Goal: Register for event/course

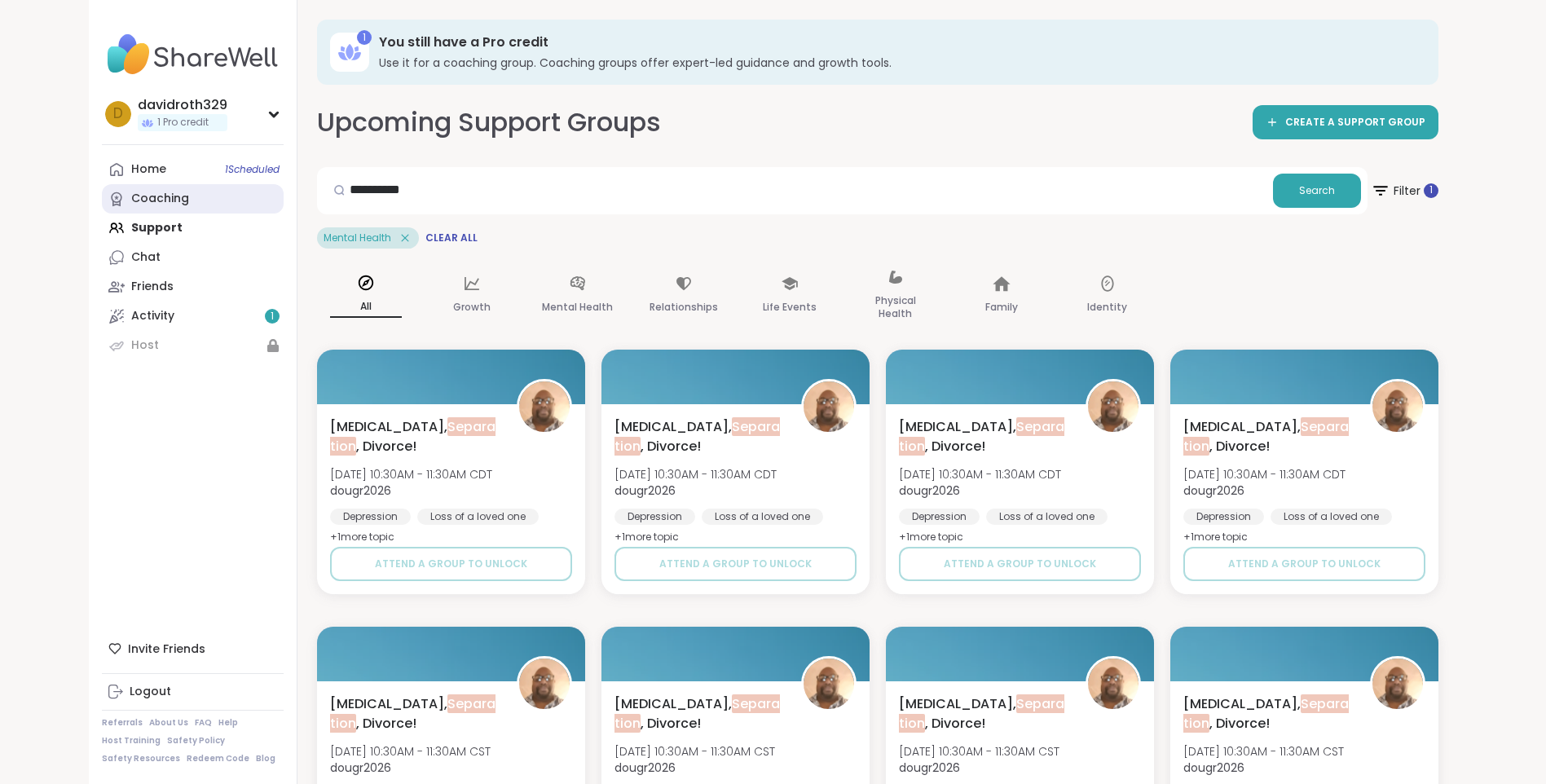
click at [170, 193] on div "Coaching" at bounding box center [159, 199] width 58 height 17
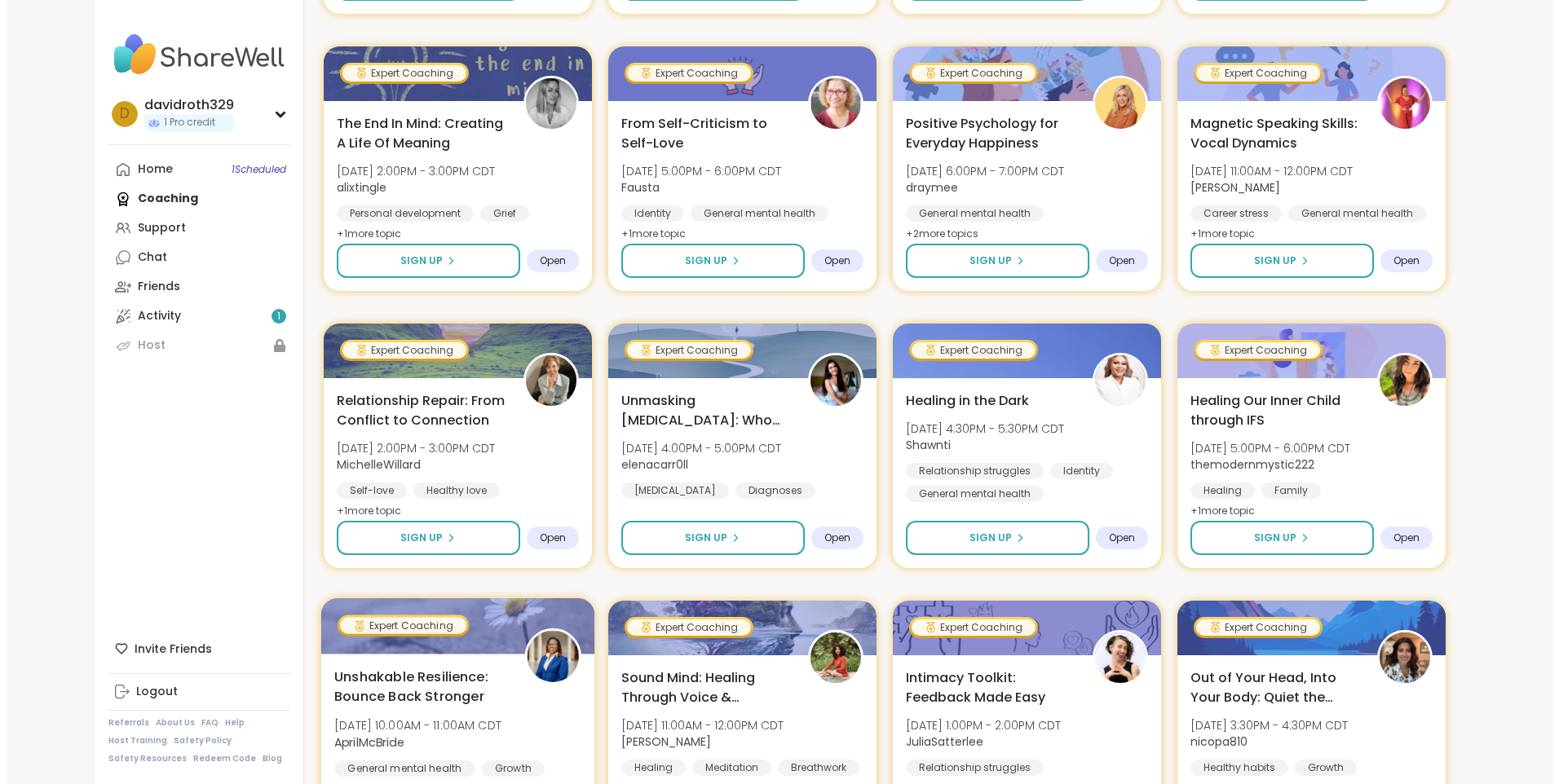
scroll to position [1926, 0]
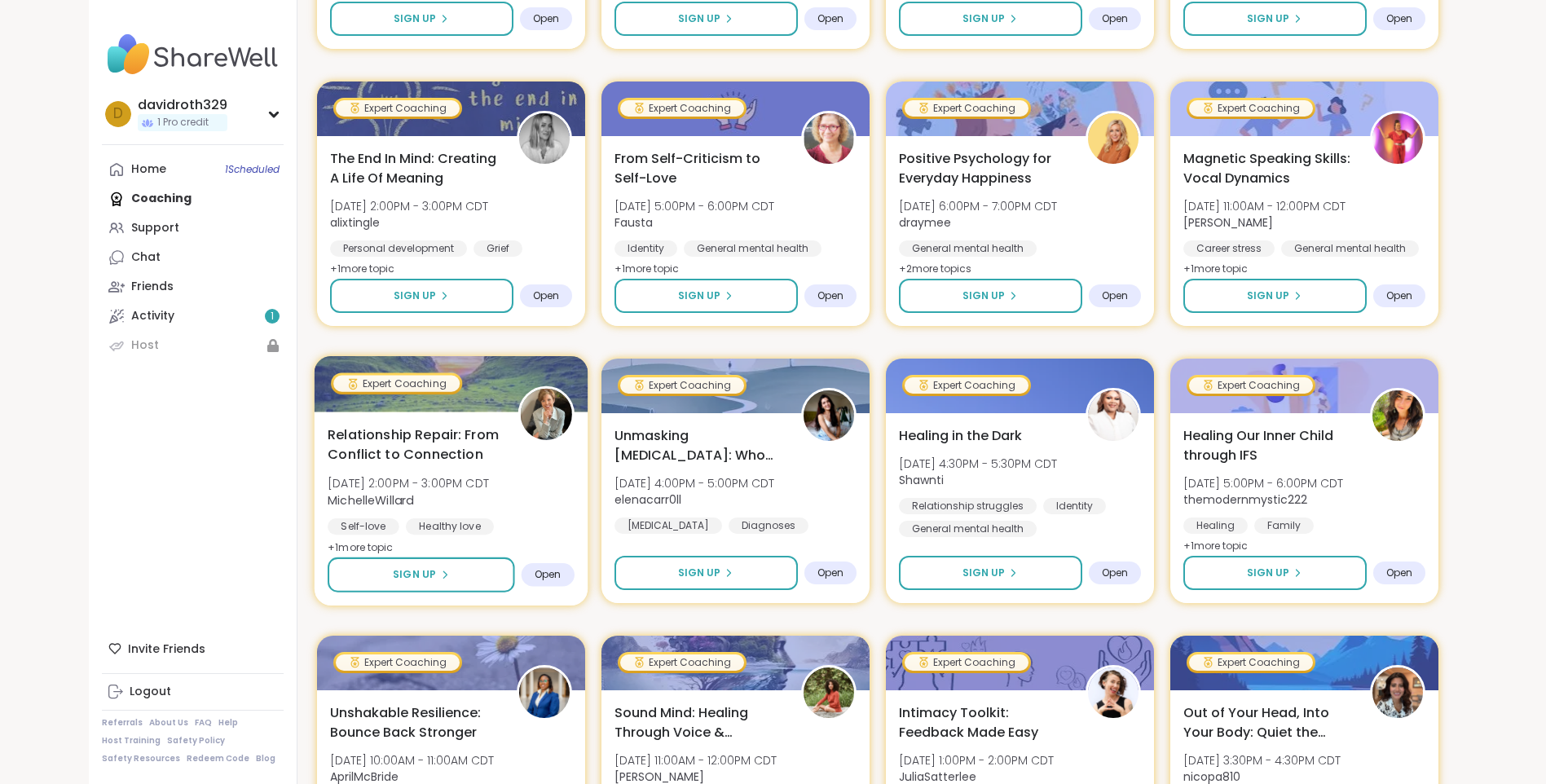
click at [547, 568] on span "Open" at bounding box center [547, 575] width 27 height 13
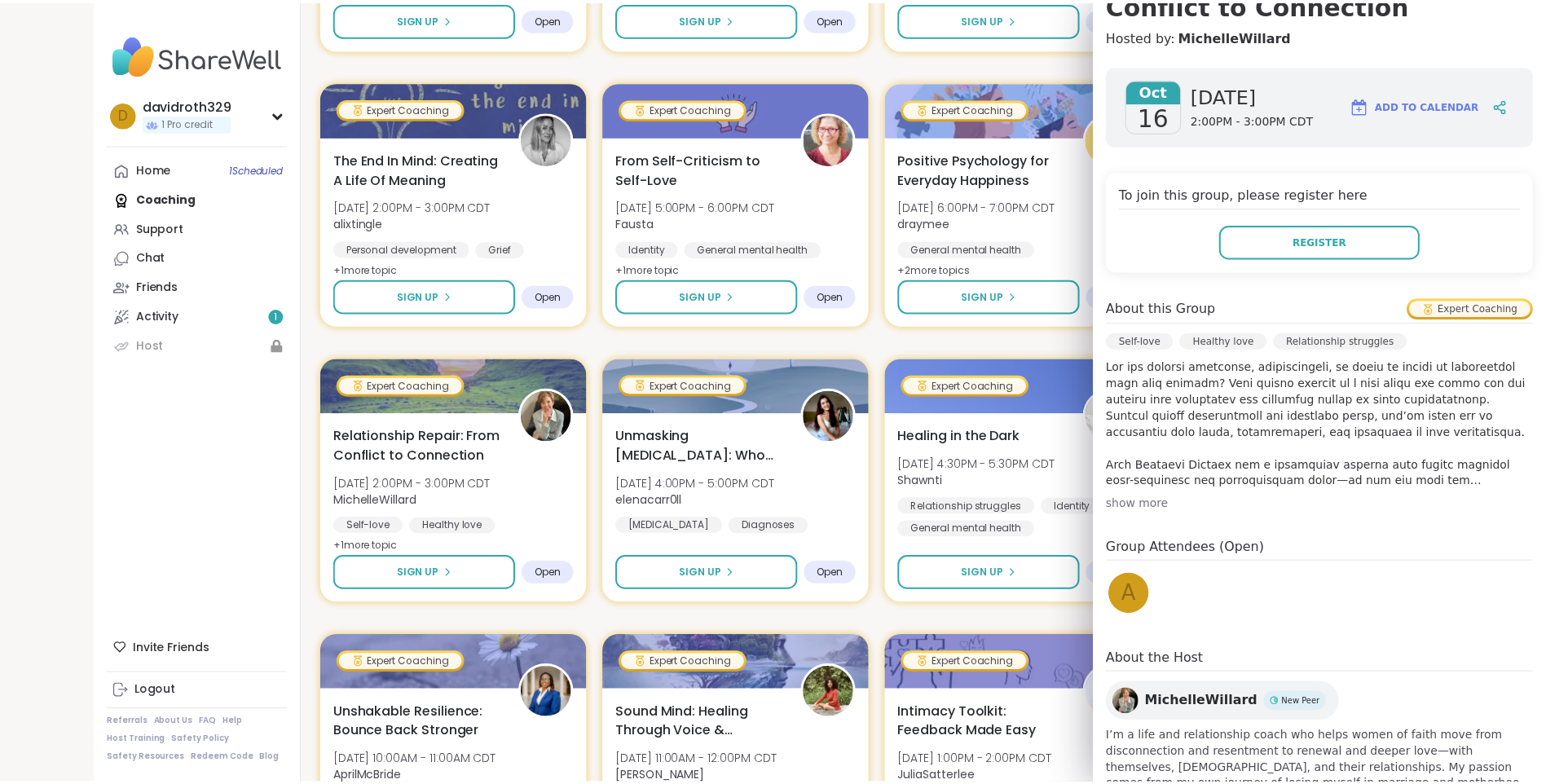
scroll to position [163, 0]
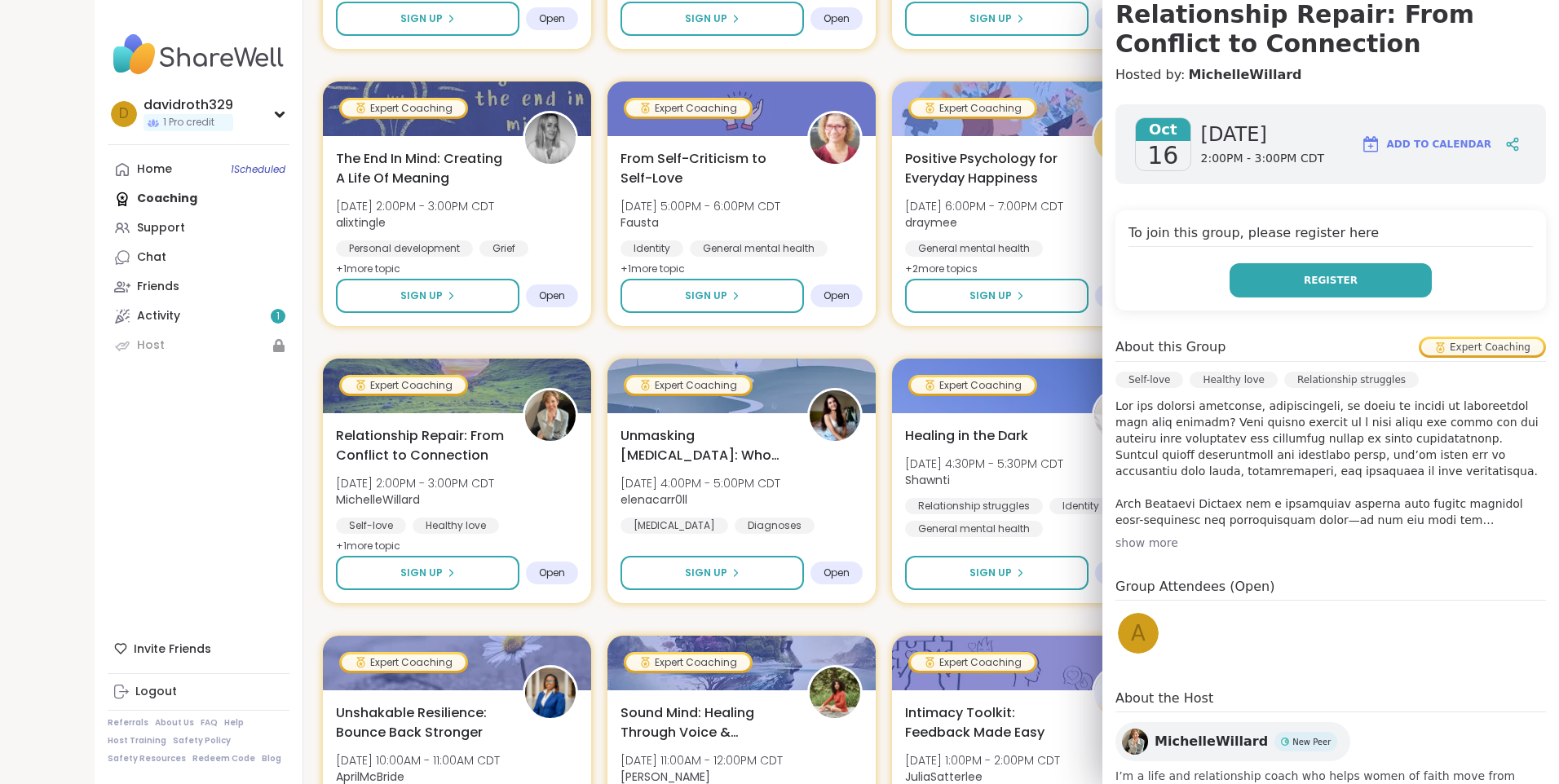
click at [1309, 277] on span "Register" at bounding box center [1330, 280] width 53 height 15
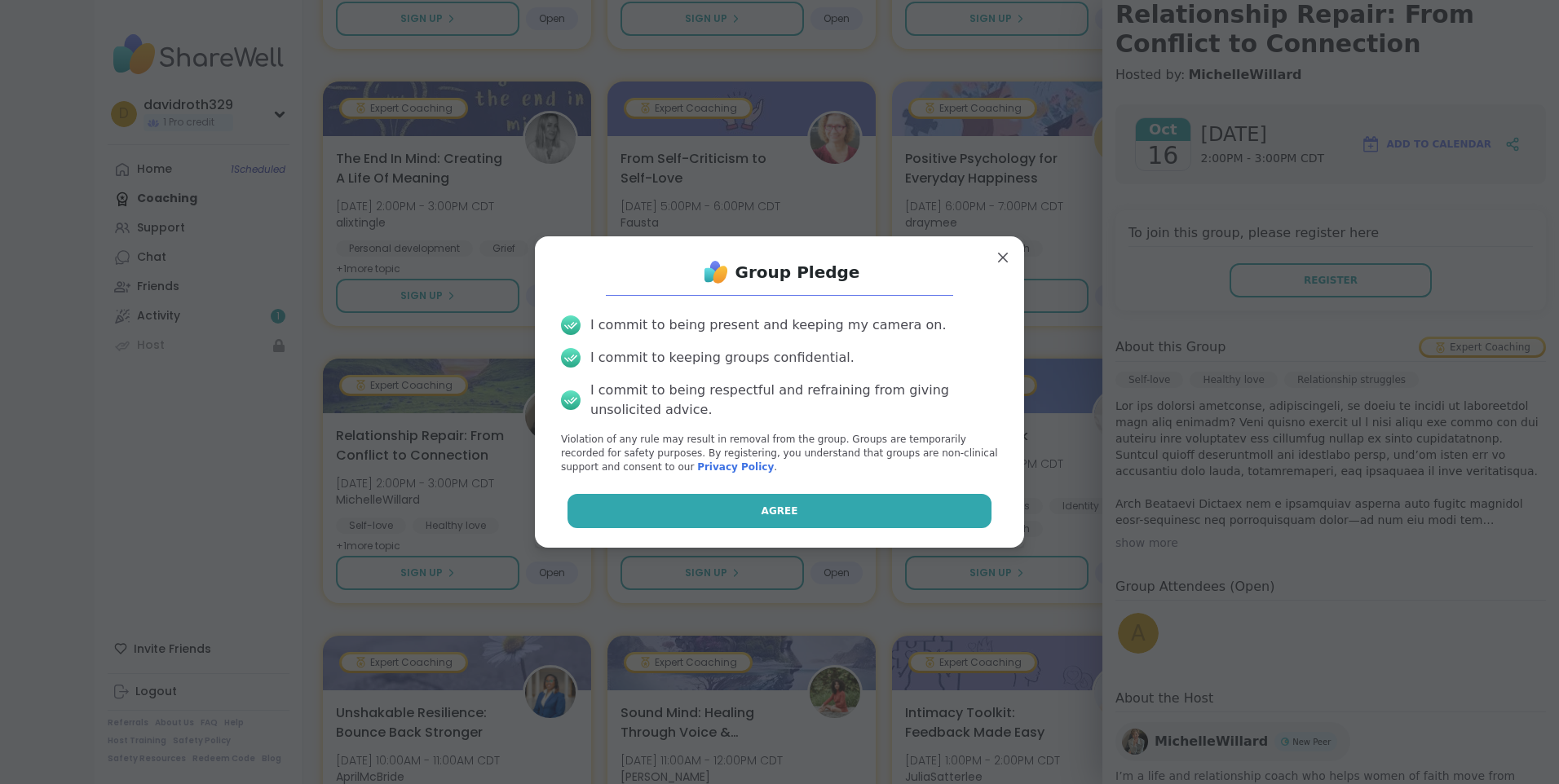
click at [774, 505] on span "Agree" at bounding box center [780, 511] width 37 height 15
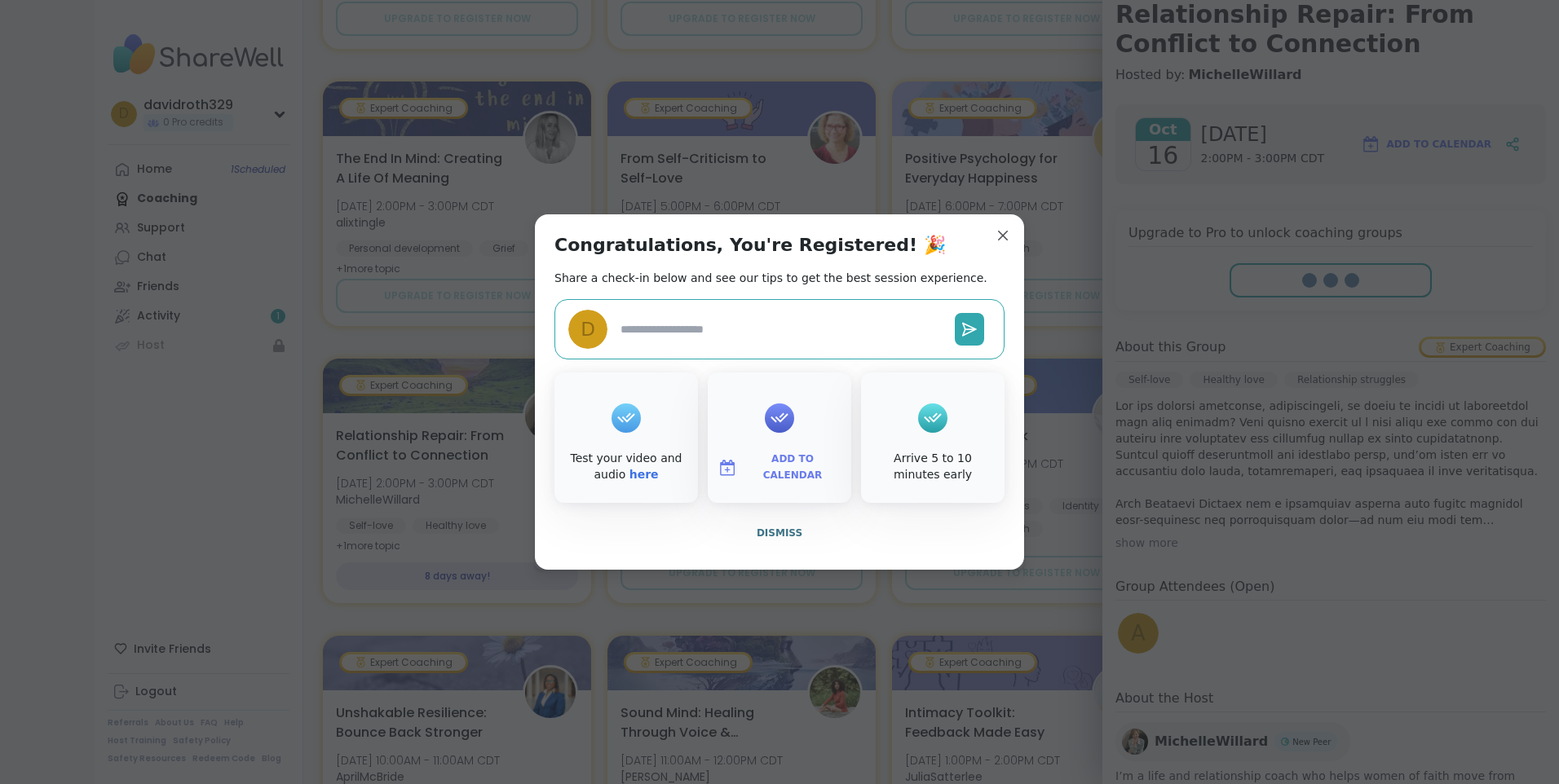
type textarea "*"
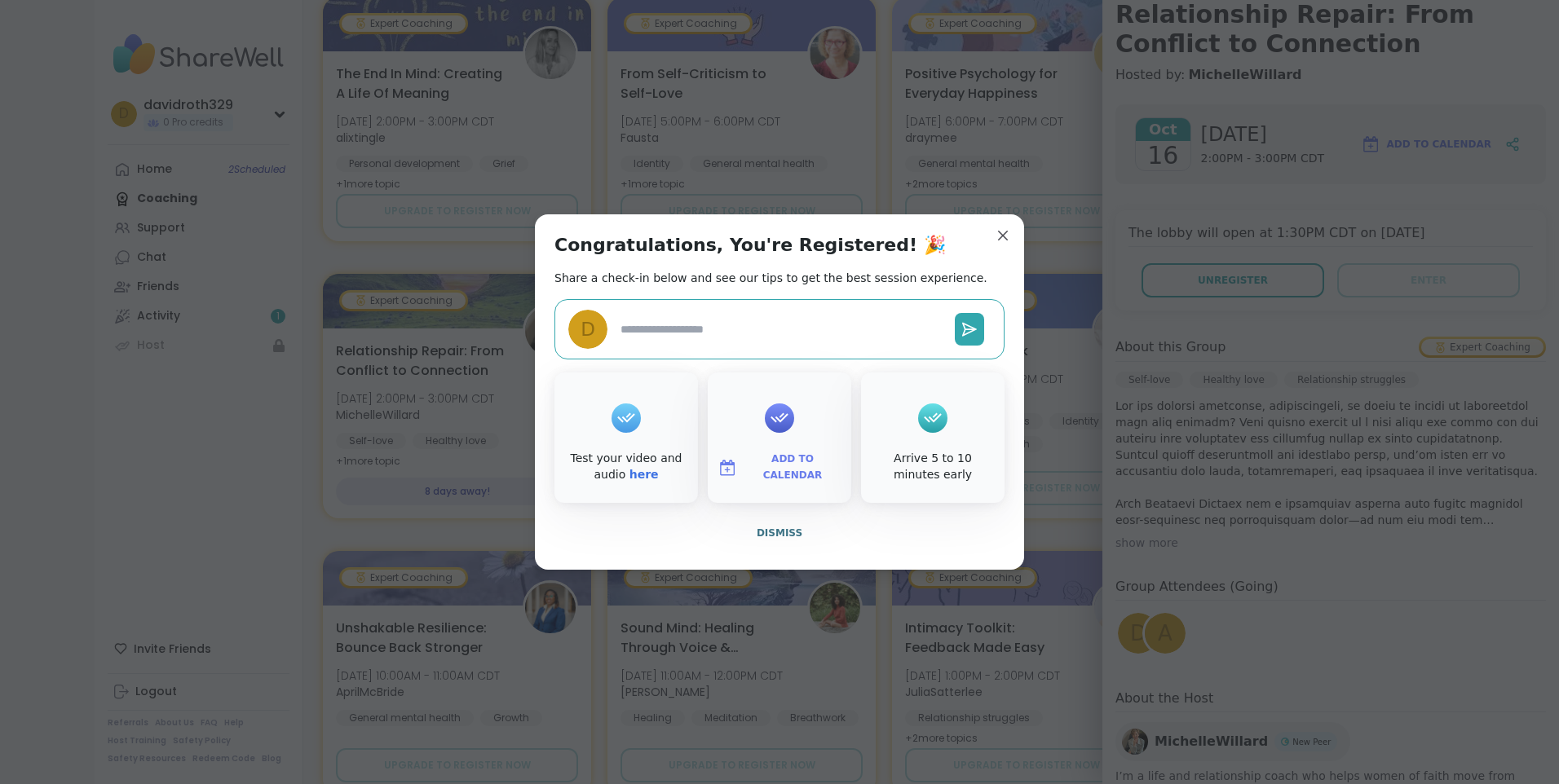
click at [780, 463] on span "Add to Calendar" at bounding box center [792, 467] width 98 height 32
click at [780, 315] on button "Google Calendar" at bounding box center [780, 320] width 123 height 36
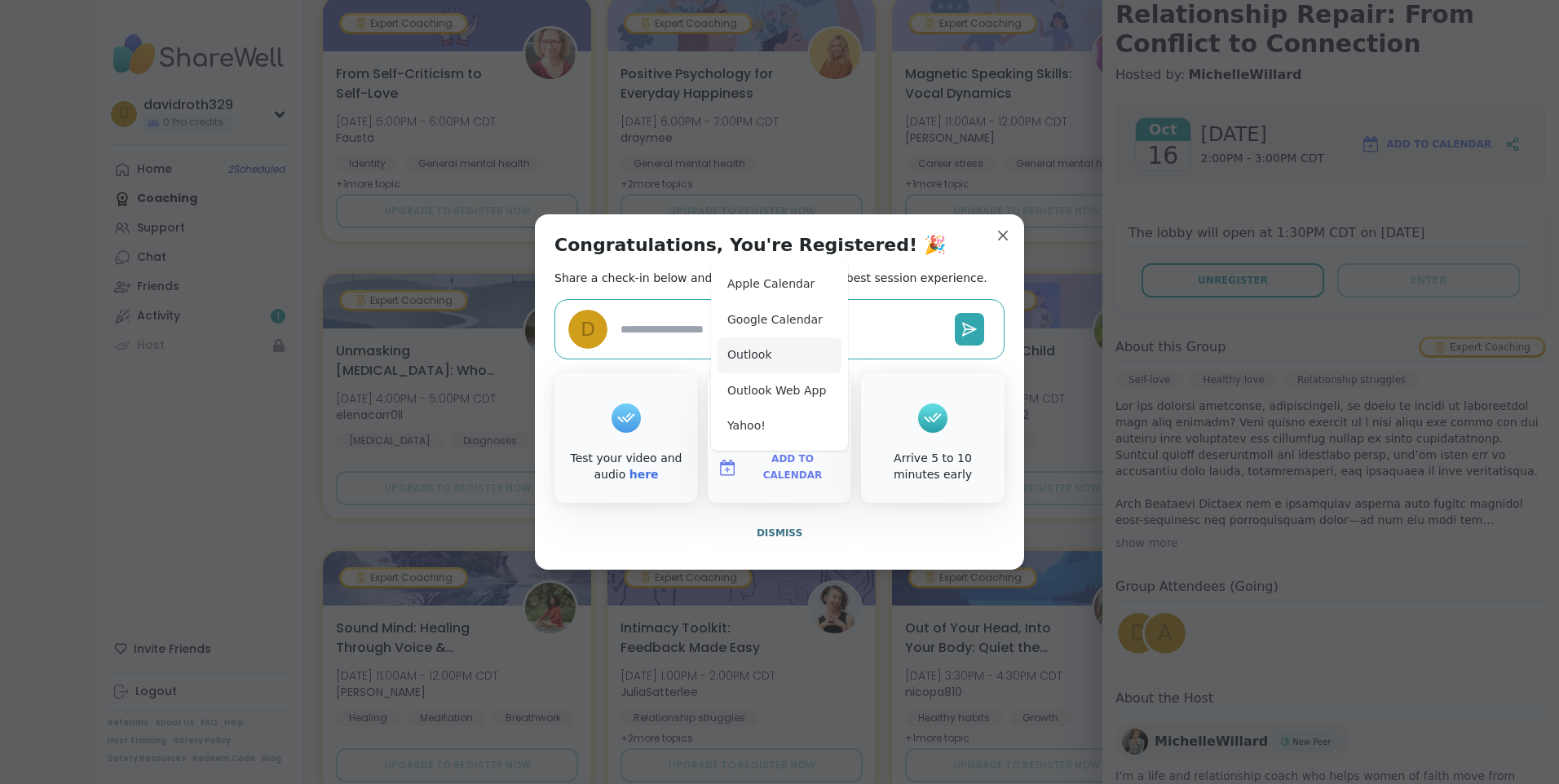
click at [745, 350] on button "Outlook" at bounding box center [780, 355] width 123 height 36
click at [898, 508] on div "Congratulations, You're Registered! 🎉 Share a check-in below and see our tips t…" at bounding box center [779, 392] width 489 height 356
